Goal: Transaction & Acquisition: Book appointment/travel/reservation

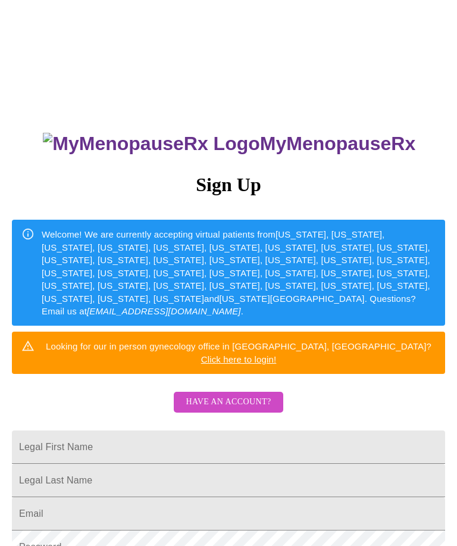
scroll to position [1, 0]
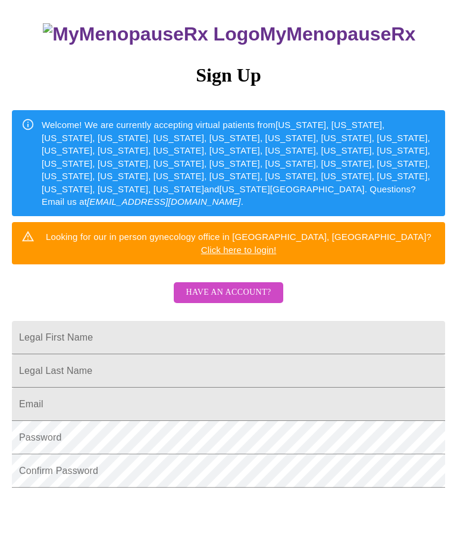
click at [42, 321] on input "Legal First Name" at bounding box center [229, 337] width 434 height 33
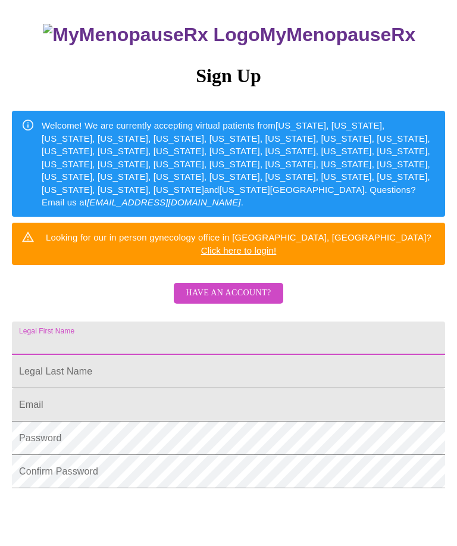
type input "[PERSON_NAME]"
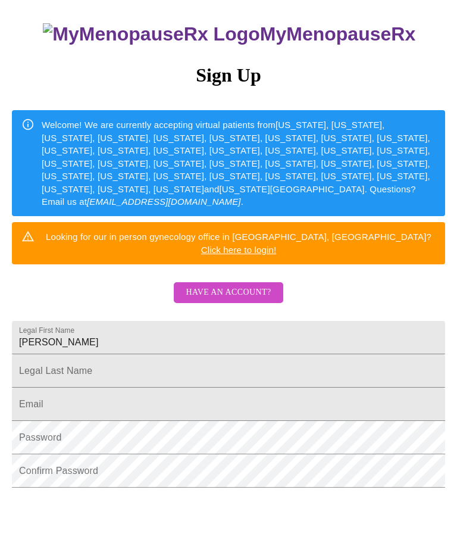
click at [48, 363] on input "Legal First Name" at bounding box center [229, 370] width 434 height 33
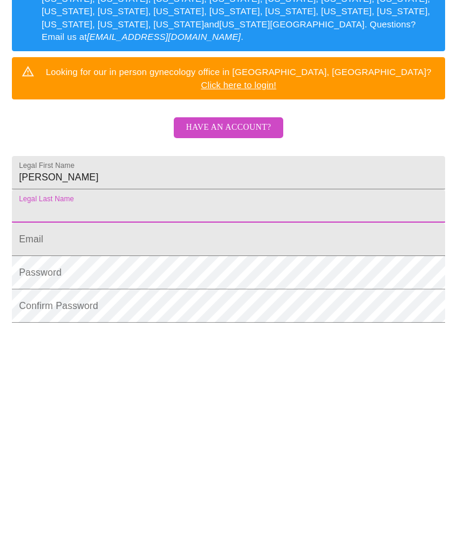
type input "[PERSON_NAME]"
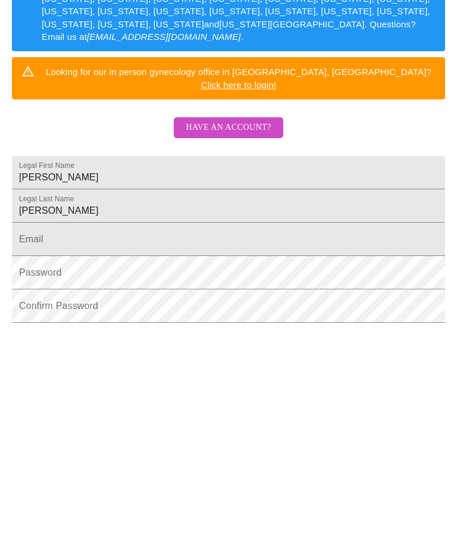
scroll to position [172, 0]
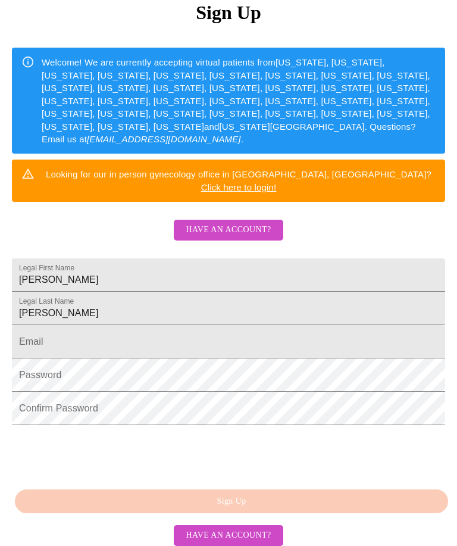
click at [41, 343] on input "Legal First Name" at bounding box center [229, 341] width 434 height 33
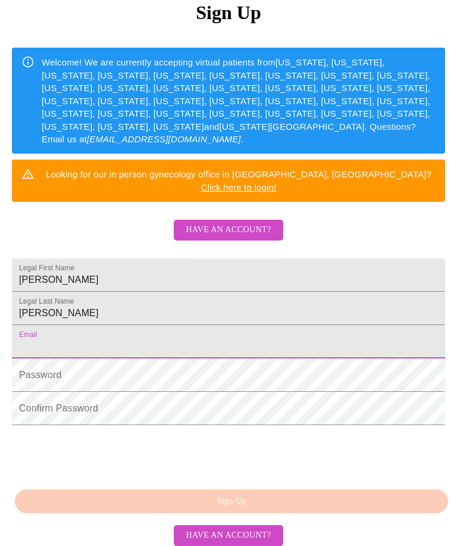
type input "[EMAIL_ADDRESS][DOMAIN_NAME]"
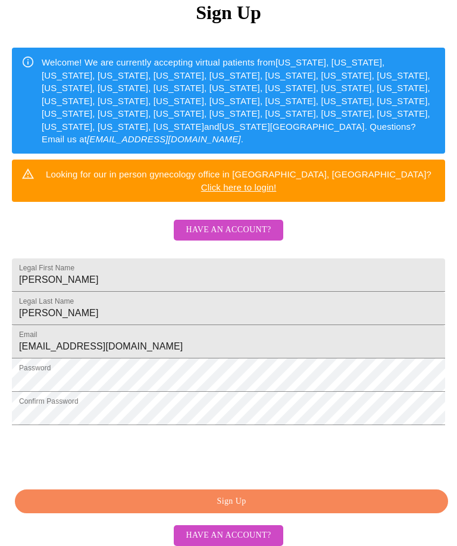
click at [270, 509] on span "Sign Up" at bounding box center [232, 501] width 406 height 15
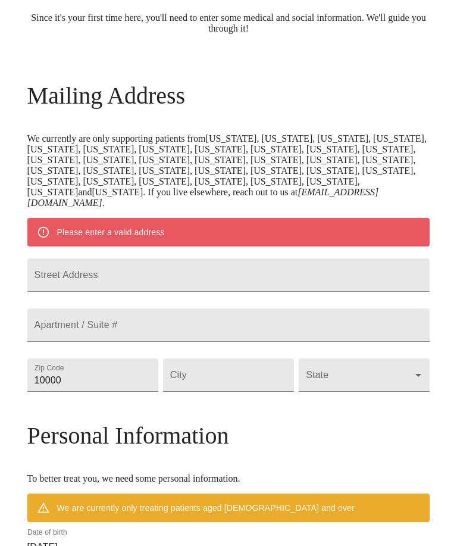
click at [175, 266] on input "Street Address" at bounding box center [228, 274] width 403 height 33
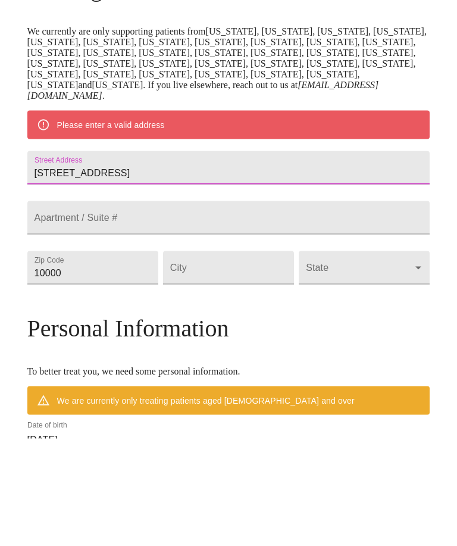
type input "[STREET_ADDRESS]"
click at [210, 358] on input "Street Address" at bounding box center [228, 374] width 131 height 33
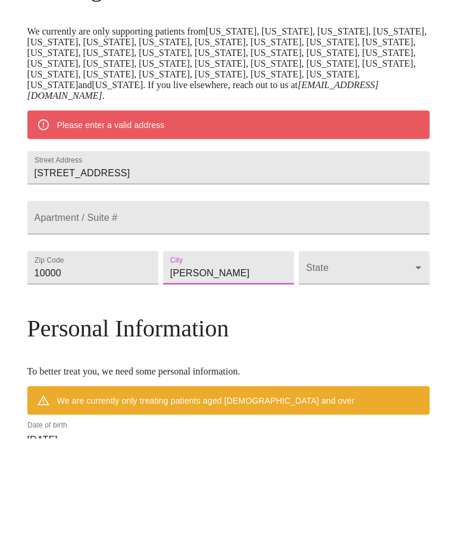
type input "[PERSON_NAME]"
click at [367, 288] on body "MyMenopauseRx Welcome to MyMenopauseRx Since it's your first time here, you'll …" at bounding box center [229, 375] width 448 height 993
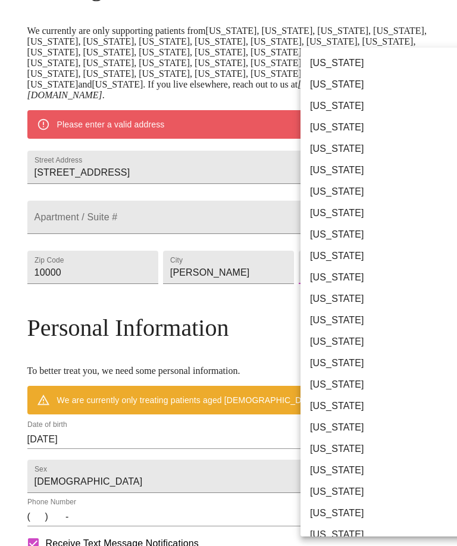
click at [338, 258] on li "[US_STATE]" at bounding box center [388, 255] width 174 height 21
type input "[US_STATE]"
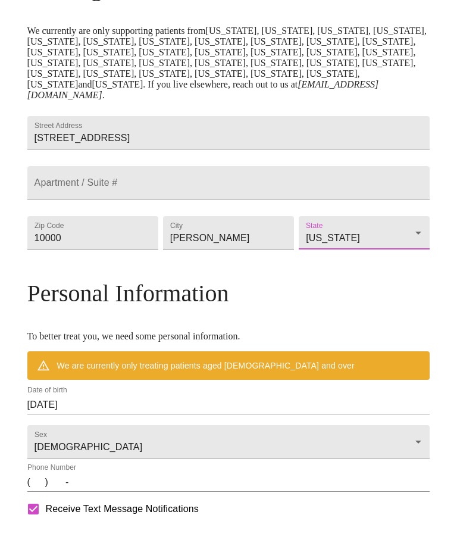
click at [102, 248] on input "10000" at bounding box center [92, 232] width 131 height 33
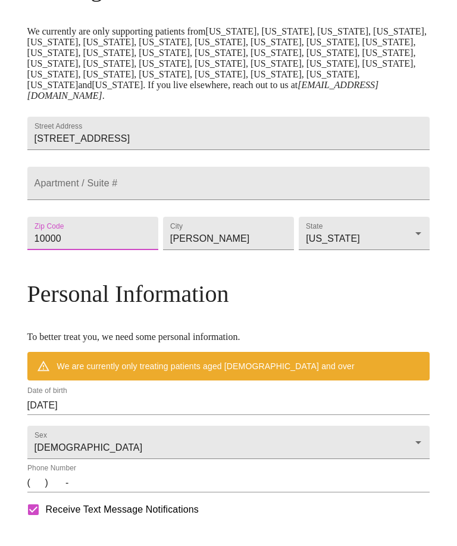
click at [88, 250] on input "10000" at bounding box center [92, 233] width 131 height 33
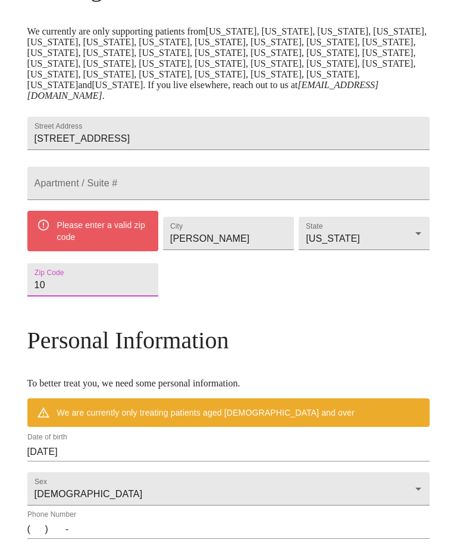
type input "1"
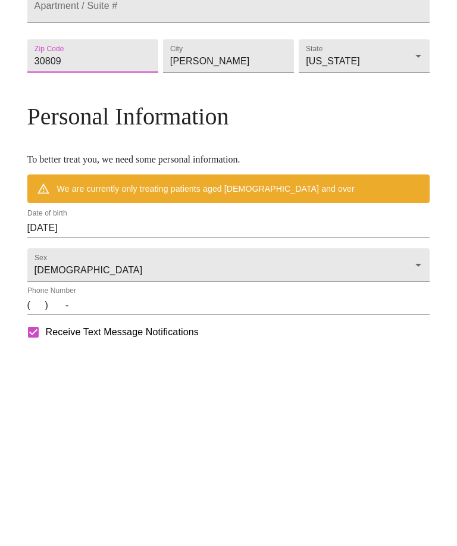
type input "30809"
click at [116, 396] on input "[DATE]" at bounding box center [228, 405] width 403 height 19
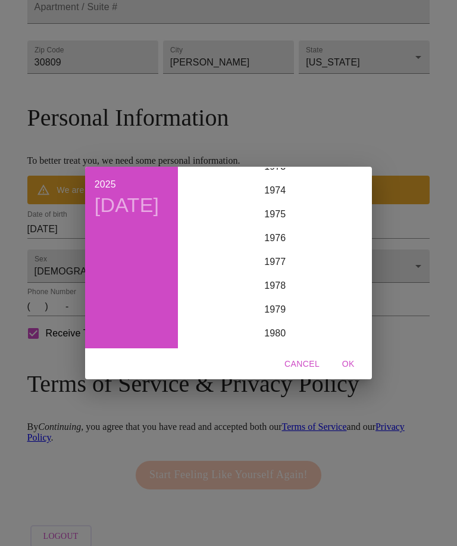
scroll to position [1776, 0]
click at [280, 273] on div "1977" at bounding box center [275, 262] width 185 height 24
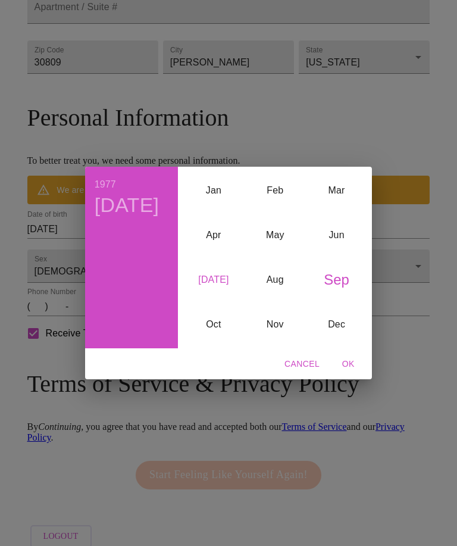
click at [218, 302] on div "[DATE]" at bounding box center [213, 279] width 61 height 45
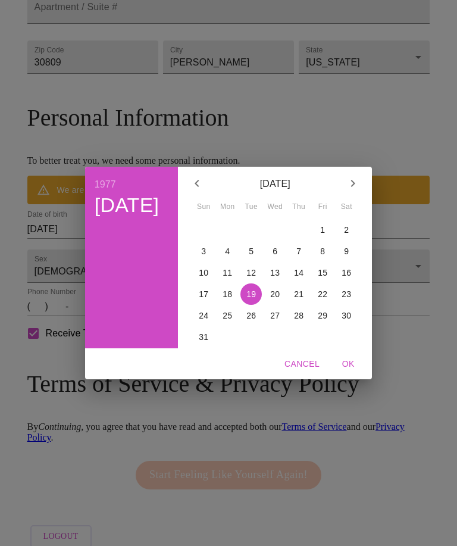
click at [252, 257] on p "5" at bounding box center [251, 251] width 5 height 12
click at [342, 372] on span "OK" at bounding box center [348, 364] width 29 height 15
type input "[DATE]"
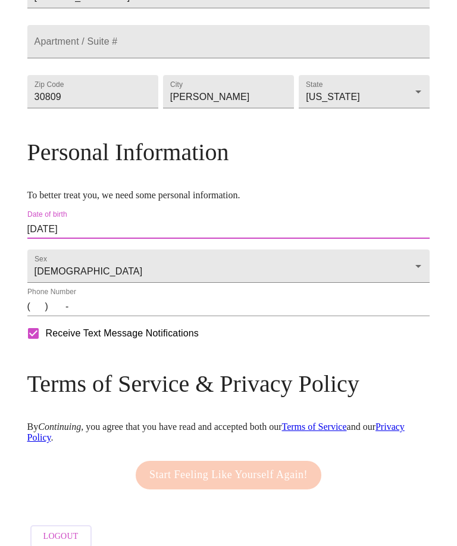
click at [313, 316] on input "(   )    -" at bounding box center [228, 306] width 403 height 19
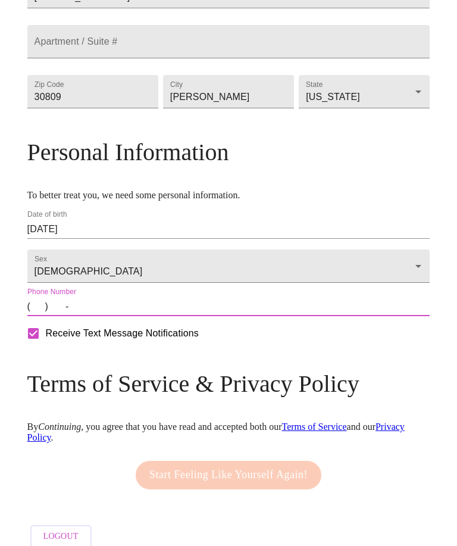
type input "[PHONE_NUMBER]"
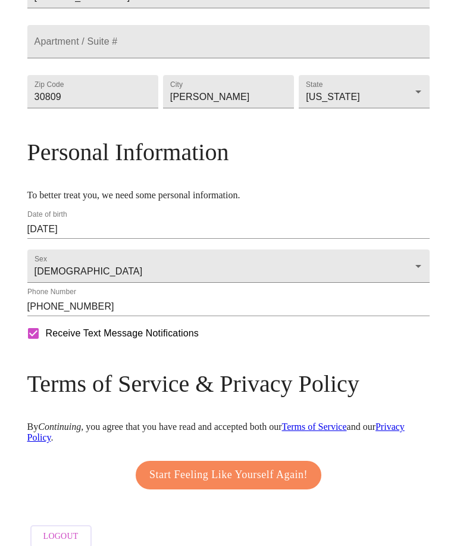
click at [273, 485] on span "Start Feeling Like Yourself Again!" at bounding box center [228, 475] width 158 height 19
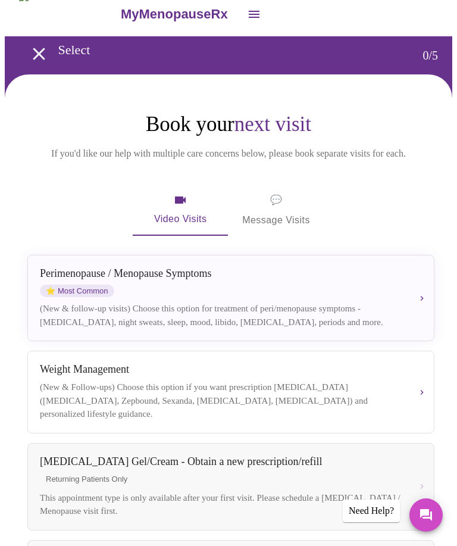
scroll to position [25, 0]
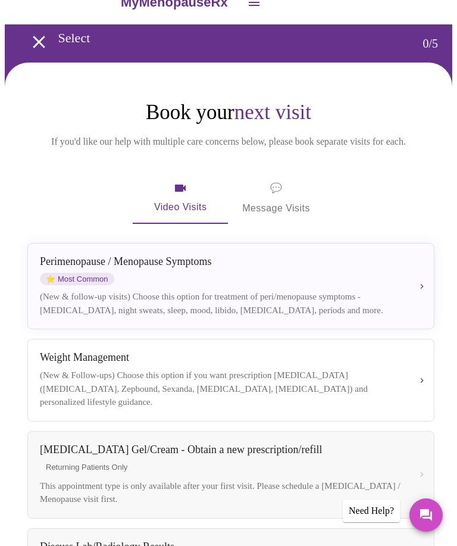
click at [424, 284] on button "[MEDICAL_DATA] / Menopause Symptoms ⭐ Most Common (New & follow-up visits) Choo…" at bounding box center [230, 286] width 407 height 86
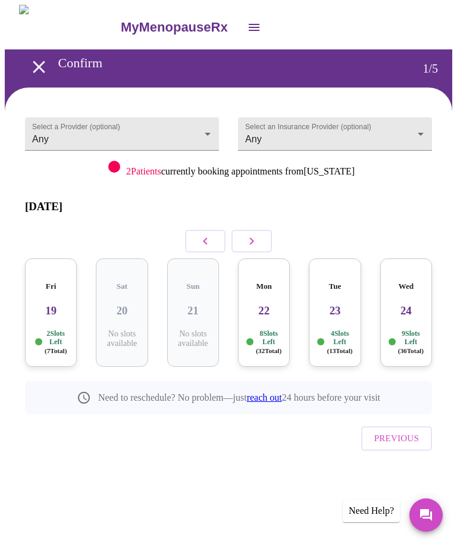
click at [268, 303] on div "Mon 22 8 Slots Left ( 32 Total)" at bounding box center [264, 312] width 52 height 108
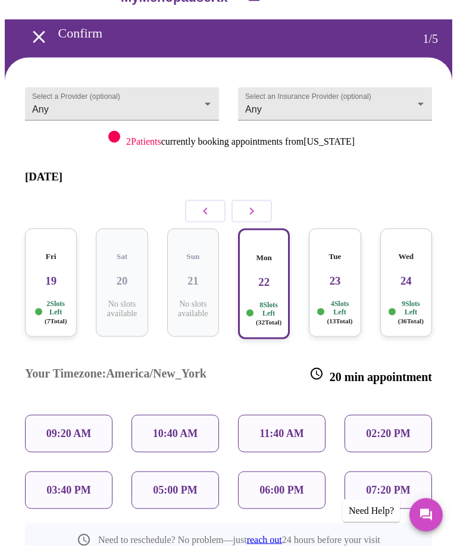
scroll to position [30, 0]
click at [184, 427] on p "10:40 AM" at bounding box center [175, 433] width 45 height 13
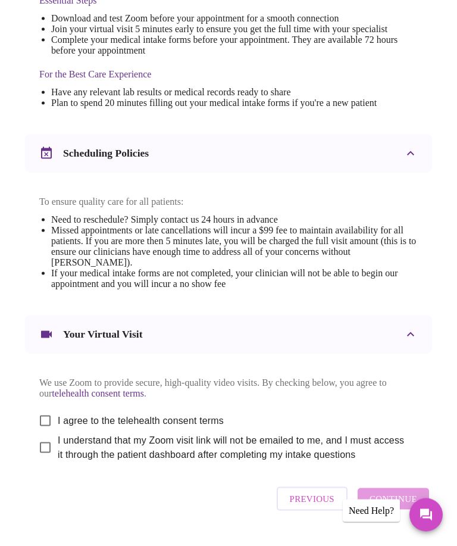
scroll to position [373, 0]
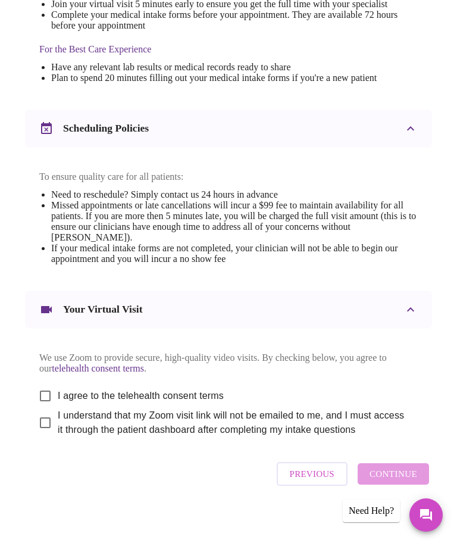
click at [42, 409] on input "I agree to the telehealth consent terms" at bounding box center [45, 395] width 25 height 25
checkbox input "true"
click at [40, 435] on input "I understand that my Zoom visit link will not be emailed to me, and I must acce…" at bounding box center [45, 422] width 25 height 25
checkbox input "true"
click at [401, 482] on span "Continue" at bounding box center [394, 473] width 48 height 15
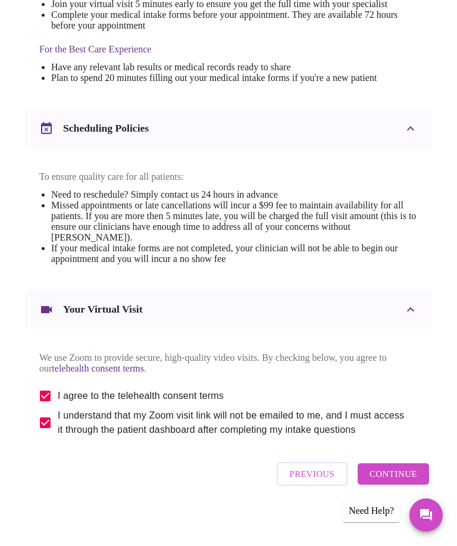
scroll to position [0, 0]
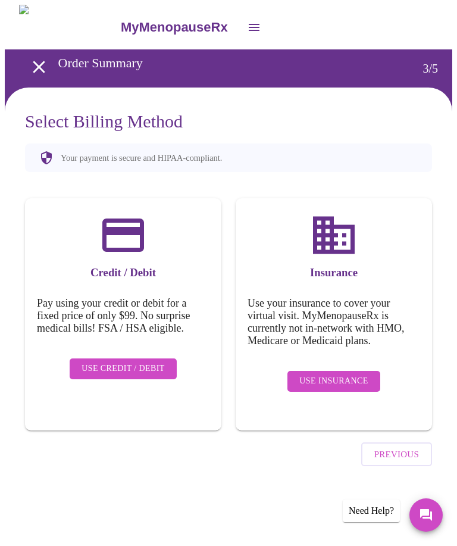
click at [342, 374] on span "Use Insurance" at bounding box center [334, 381] width 68 height 15
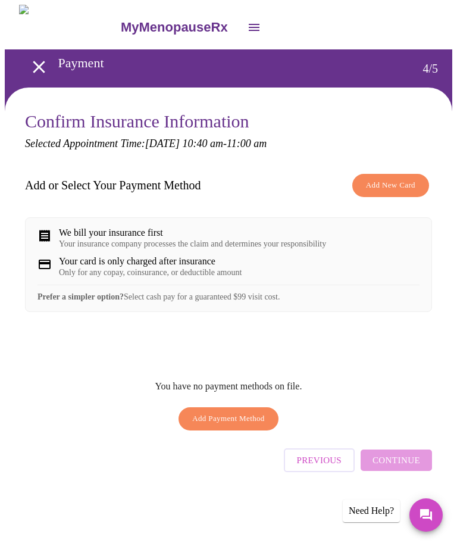
click at [403, 186] on span "Add New Card" at bounding box center [390, 186] width 49 height 14
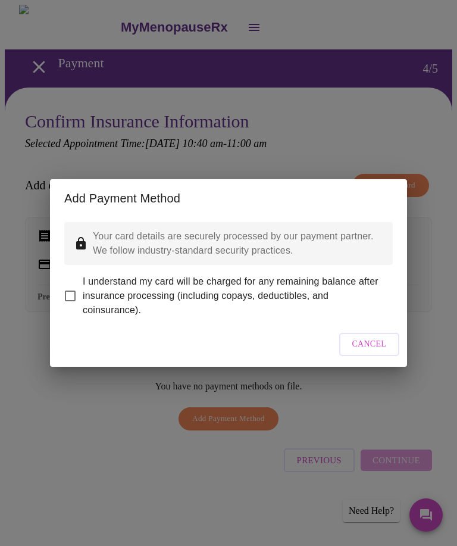
click at [76, 289] on input "I understand my card will be charged for any remaining balance after insurance …" at bounding box center [70, 295] width 25 height 25
checkbox input "true"
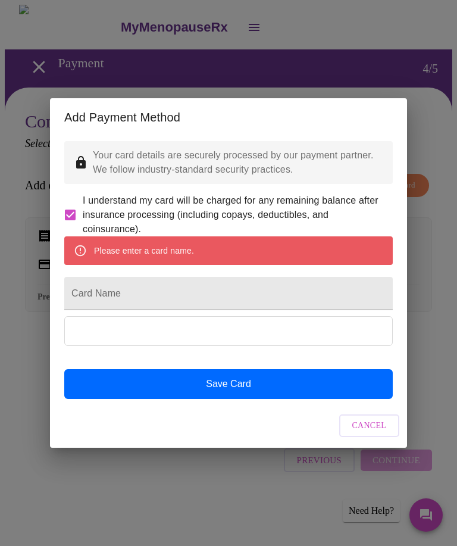
click at [423, 267] on div "Add Payment Method Your card details are securely processed by our payment part…" at bounding box center [228, 273] width 457 height 546
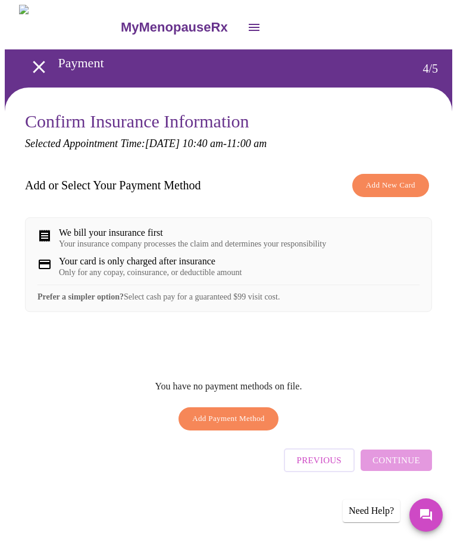
click at [403, 185] on span "Add New Card" at bounding box center [390, 186] width 49 height 14
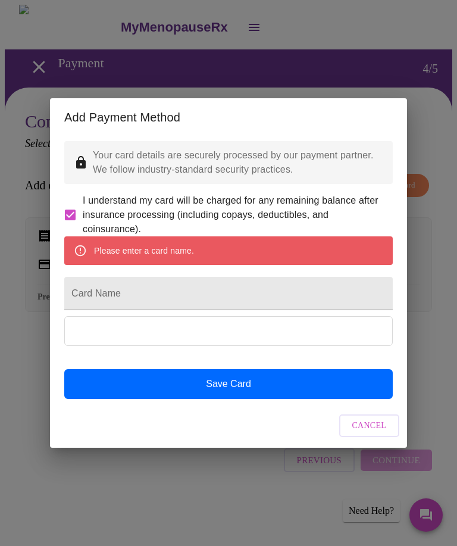
click at [125, 295] on input "Card Name" at bounding box center [228, 293] width 329 height 33
type input "[PERSON_NAME]"
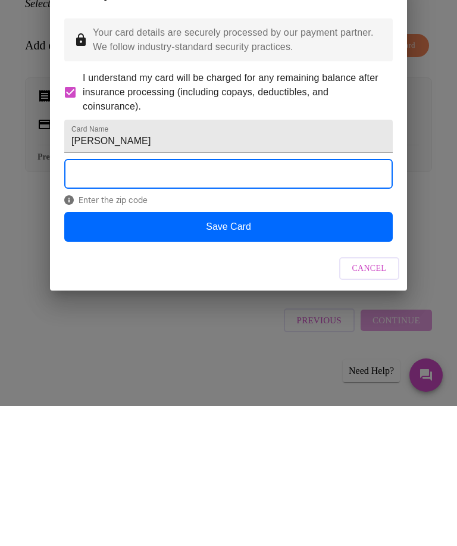
click at [333, 352] on button "Save Card" at bounding box center [228, 367] width 329 height 30
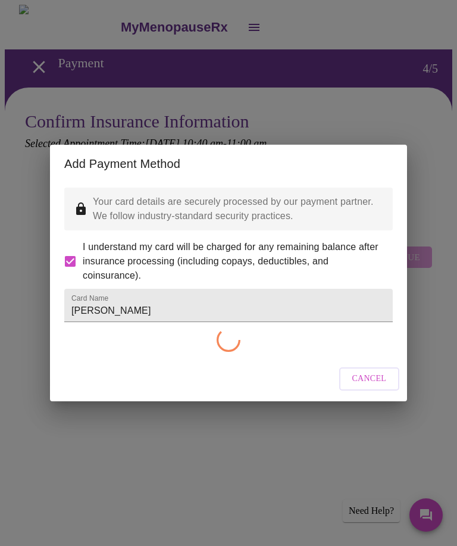
checkbox input "false"
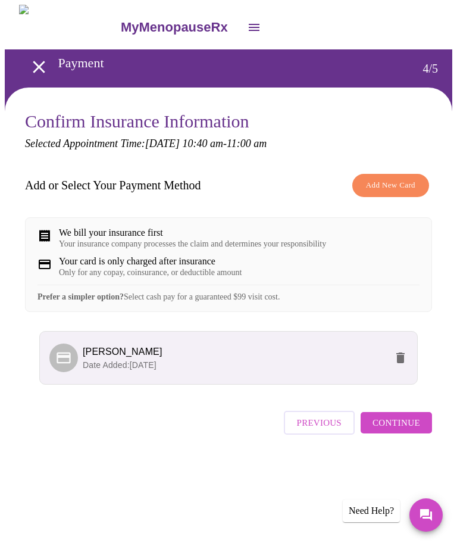
click at [407, 431] on span "Continue" at bounding box center [397, 422] width 48 height 15
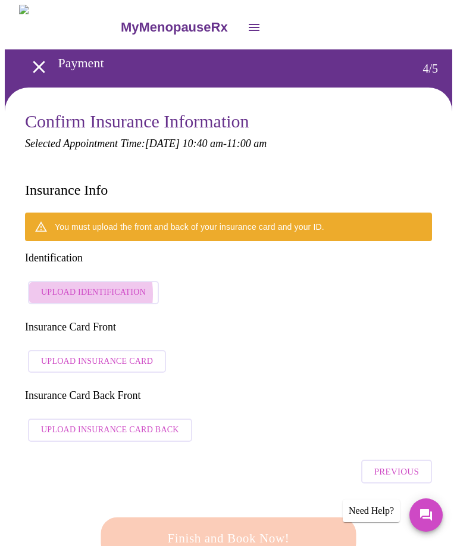
click at [49, 285] on span "Upload Identification" at bounding box center [93, 292] width 105 height 15
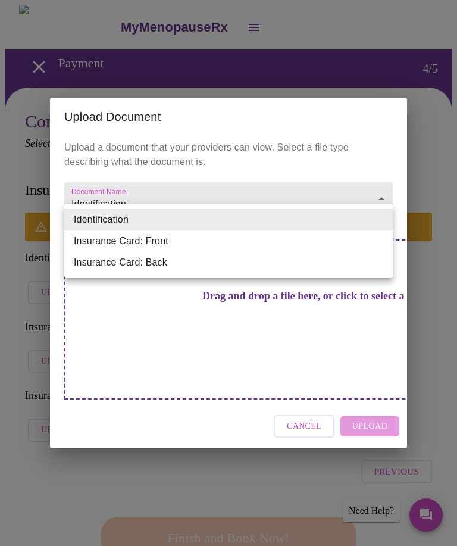
click at [154, 239] on li "Insurance Card: Front" at bounding box center [228, 240] width 329 height 21
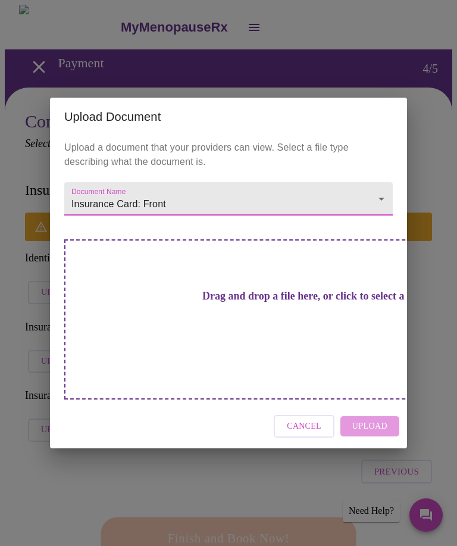
click at [311, 322] on div "Drag and drop a file here, or click to select a file" at bounding box center [311, 319] width 495 height 160
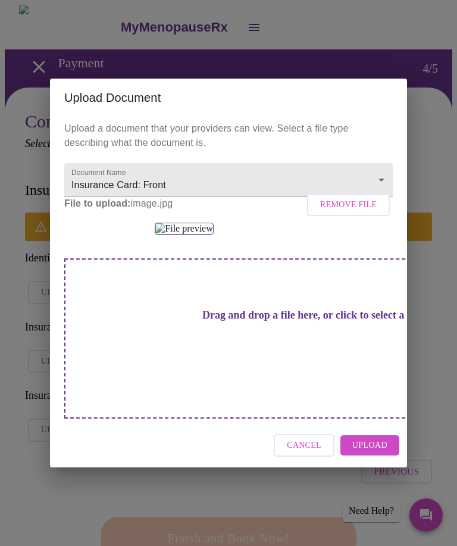
click at [379, 453] on span "Upload" at bounding box center [370, 445] width 35 height 15
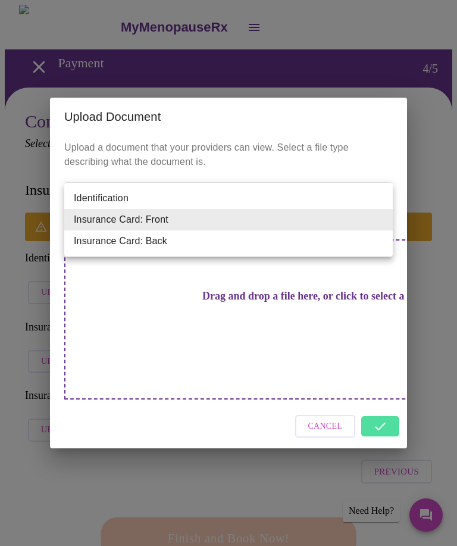
click at [169, 244] on li "Insurance Card: Back" at bounding box center [228, 240] width 329 height 21
type input "Insurance Card: Back"
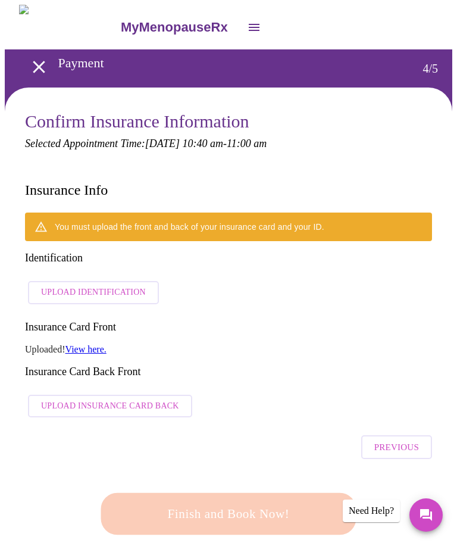
click at [138, 399] on span "Upload Insurance Card Back" at bounding box center [110, 406] width 138 height 15
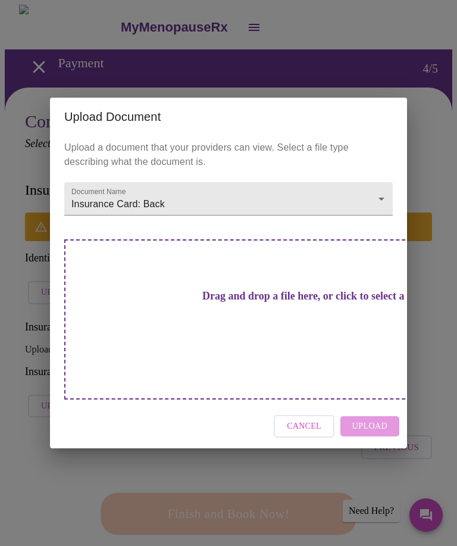
click at [254, 303] on h3 "Drag and drop a file here, or click to select a file" at bounding box center [312, 296] width 329 height 13
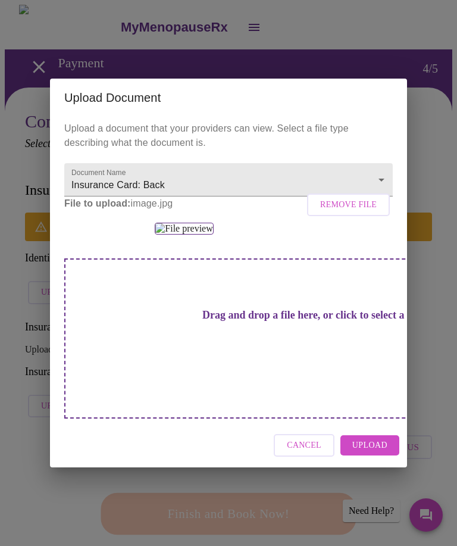
click at [367, 453] on span "Upload" at bounding box center [370, 445] width 35 height 15
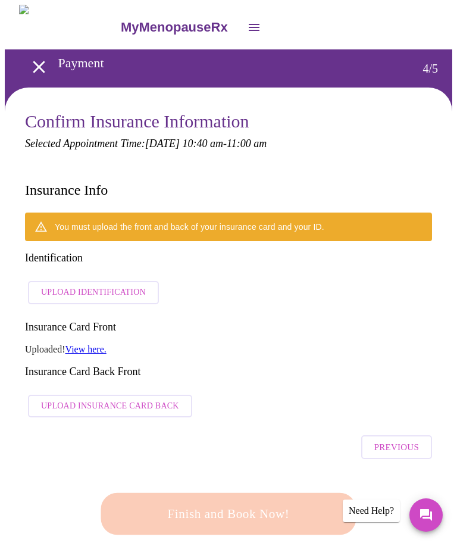
click at [386, 405] on div "Cancel Upload" at bounding box center [228, 426] width 357 height 45
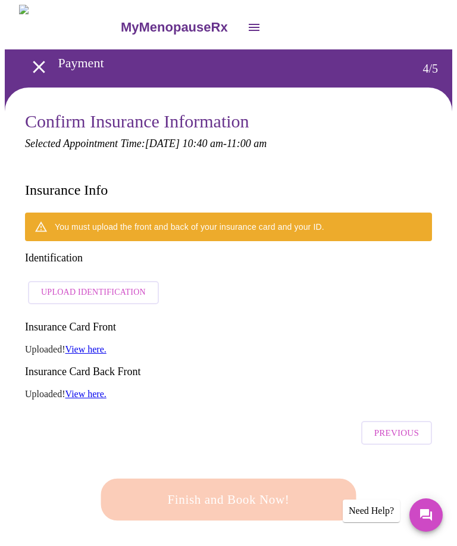
click at [92, 285] on span "Upload Identification" at bounding box center [93, 292] width 105 height 15
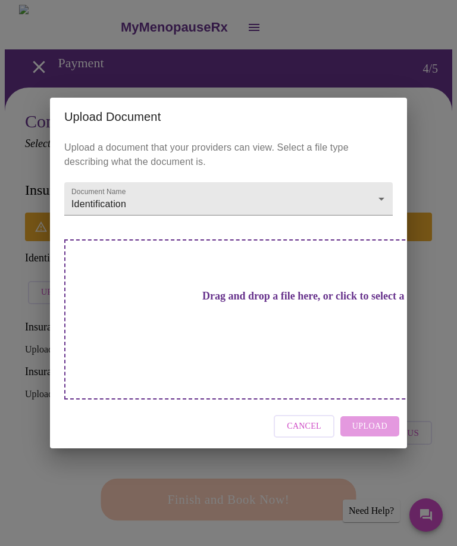
click at [251, 303] on h3 "Drag and drop a file here, or click to select a file" at bounding box center [312, 296] width 329 height 13
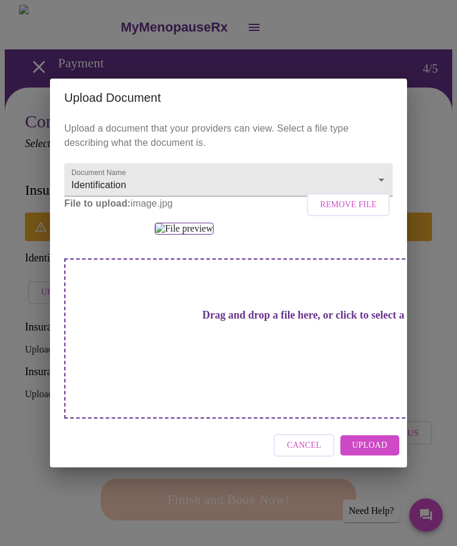
click at [374, 453] on span "Upload" at bounding box center [370, 445] width 35 height 15
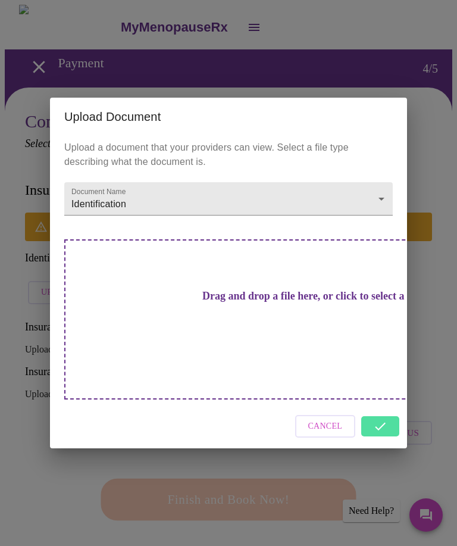
click at [383, 404] on div "Cancel" at bounding box center [228, 426] width 357 height 45
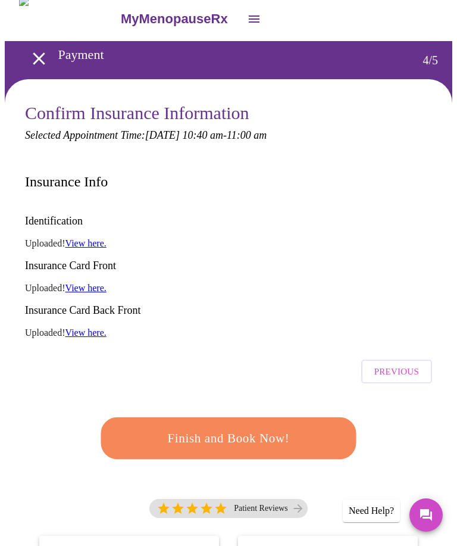
scroll to position [12, 0]
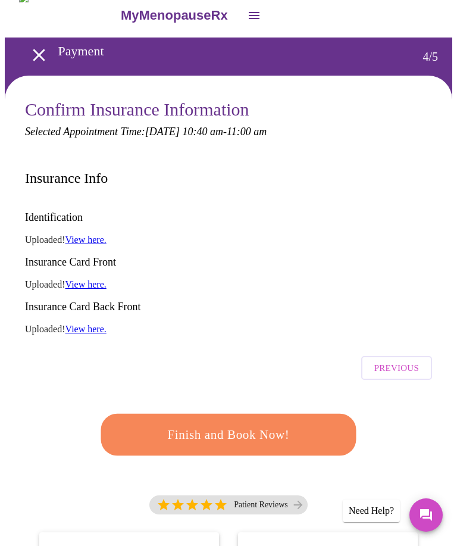
click at [202, 424] on span "Finish and Book Now!" at bounding box center [229, 435] width 220 height 22
